Goal: Communication & Community: Answer question/provide support

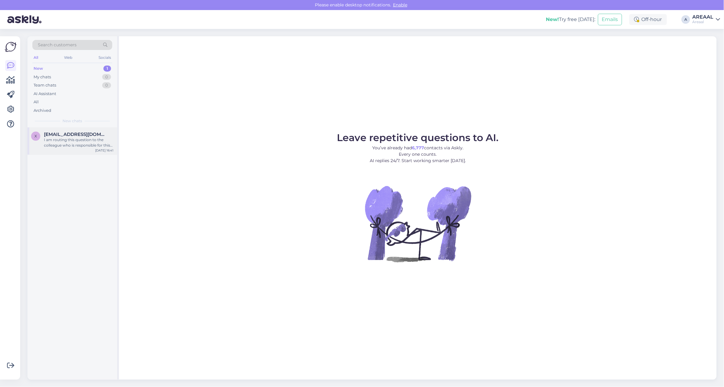
click at [106, 130] on div "x [EMAIL_ADDRESS][DOMAIN_NAME] I am routing this question to the colleague who …" at bounding box center [72, 140] width 90 height 27
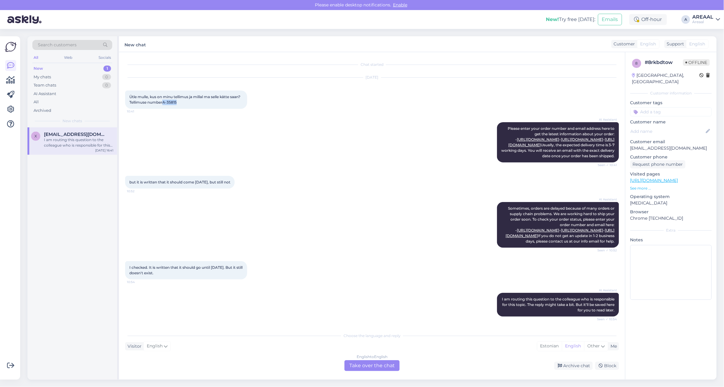
drag, startPoint x: 190, startPoint y: 107, endPoint x: 174, endPoint y: 107, distance: 15.2
click at [174, 107] on div "Ütle mulle, kus on minu tellimus ja millal ma selle kätte saan?Tellimuse number…" at bounding box center [186, 100] width 122 height 18
copy span "A-35815"
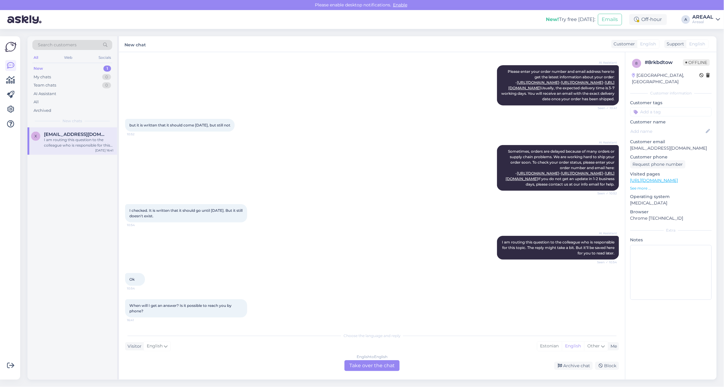
scroll to position [127, 0]
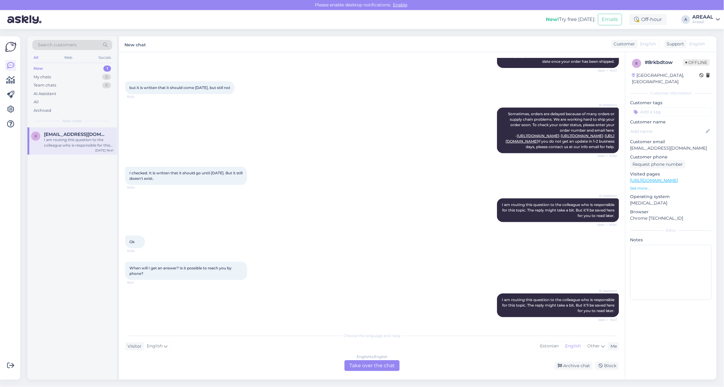
click at [382, 369] on div "English to English Take over the chat" at bounding box center [371, 365] width 55 height 11
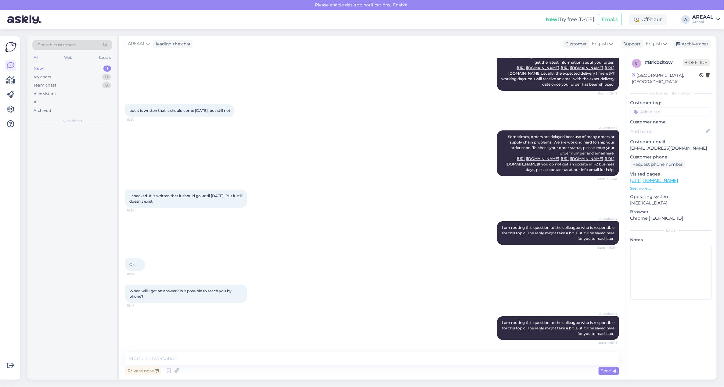
scroll to position [104, 0]
click at [381, 365] on textarea at bounding box center [372, 359] width 494 height 13
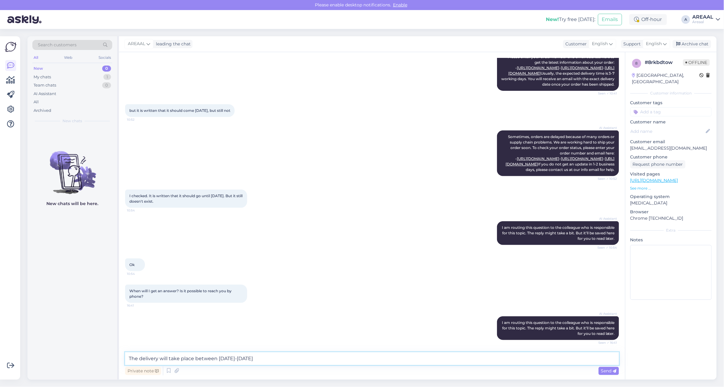
type textarea "The delivery will take place between [DATE]-[DATE]."
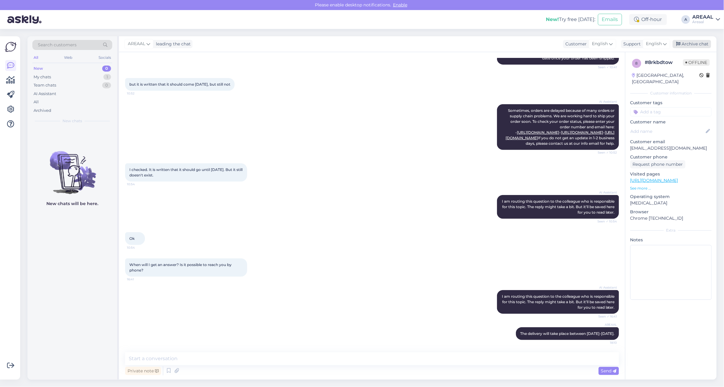
click at [680, 45] on icon at bounding box center [678, 44] width 4 height 4
